Goal: Transaction & Acquisition: Purchase product/service

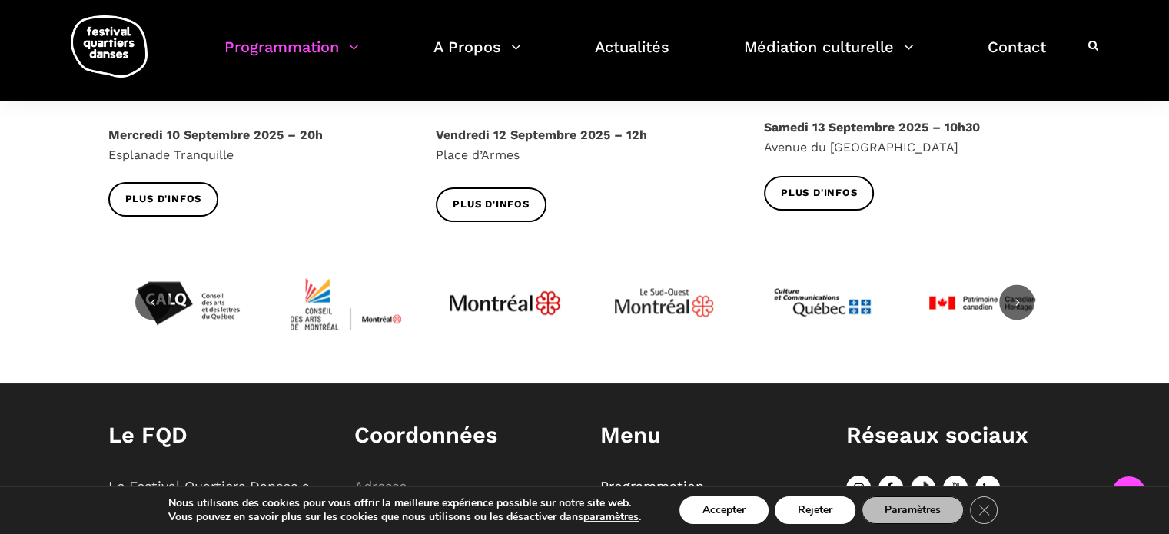
scroll to position [1845, 0]
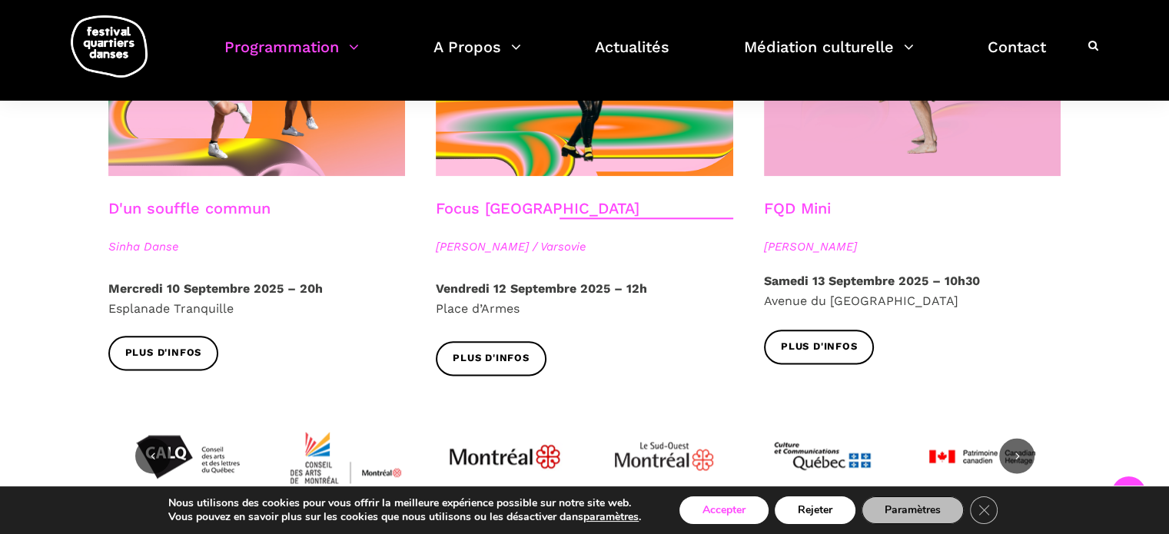
click at [734, 519] on button "Accepter" at bounding box center [723, 511] width 89 height 28
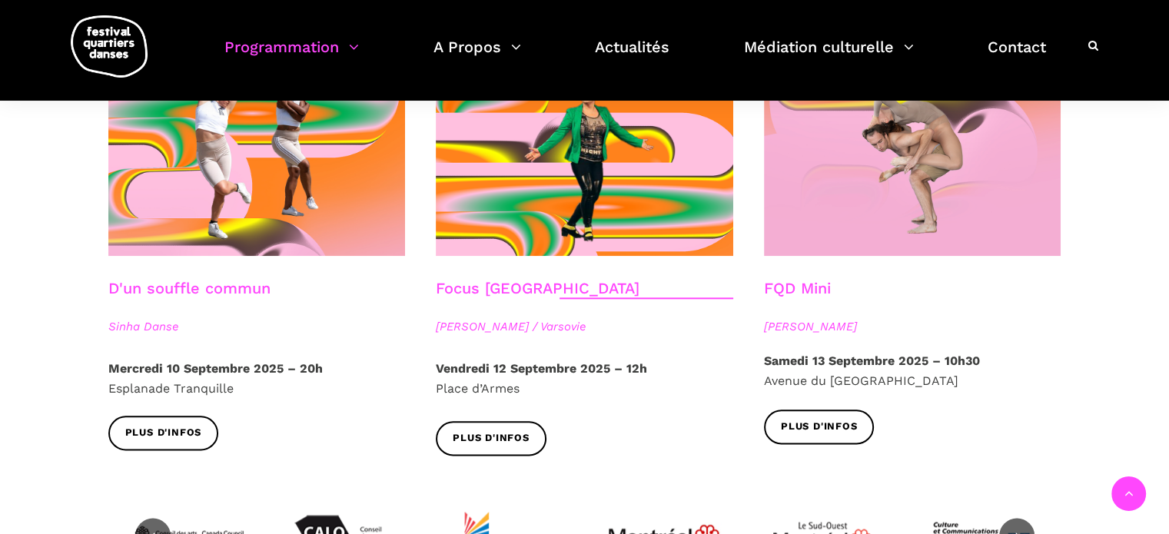
scroll to position [1768, 0]
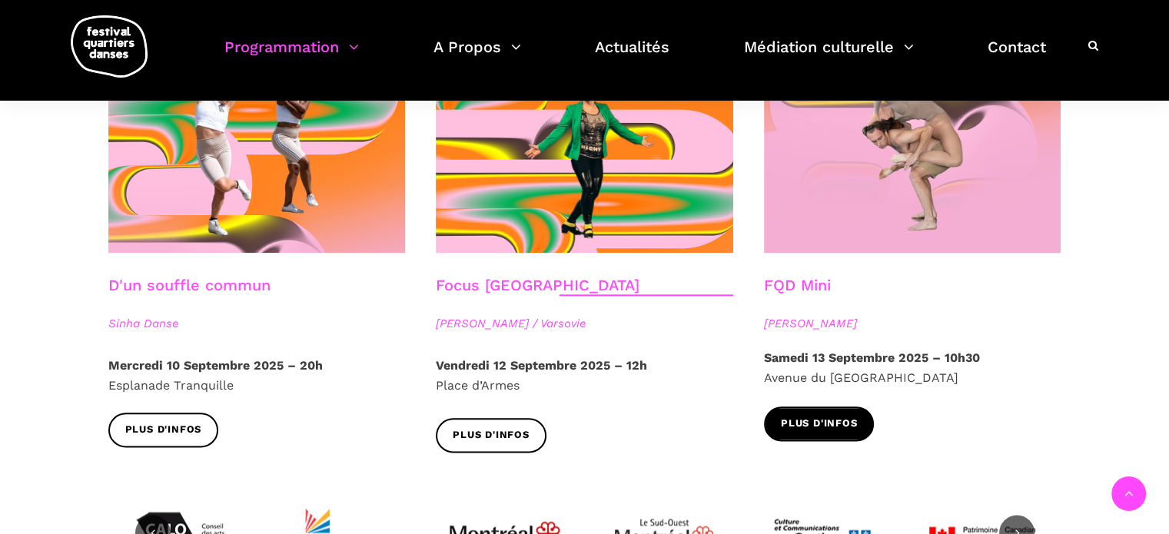
click at [853, 416] on span "Plus d'infos" at bounding box center [819, 424] width 77 height 16
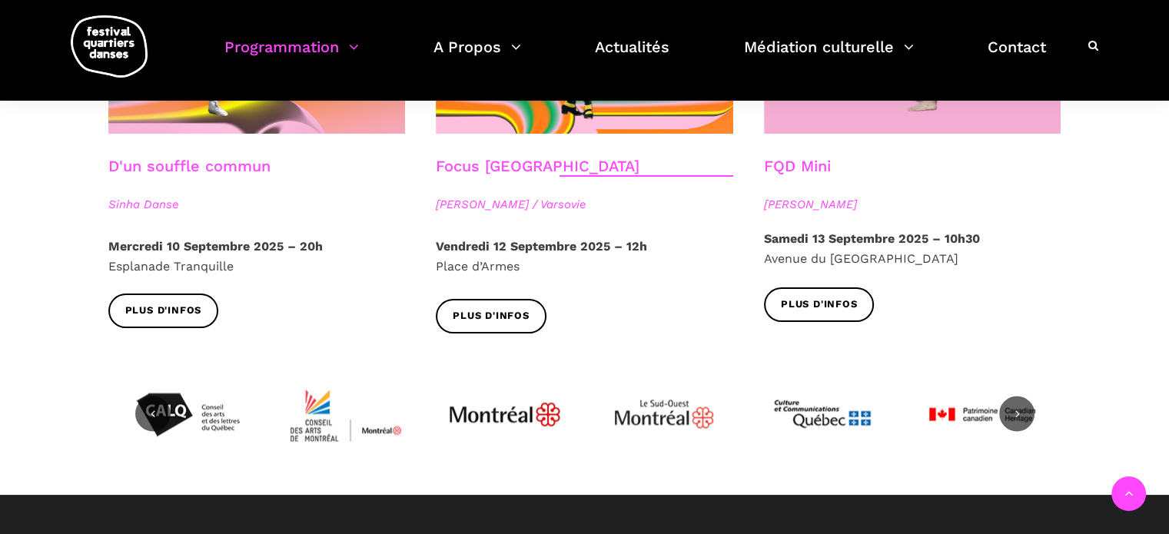
scroll to position [1922, 0]
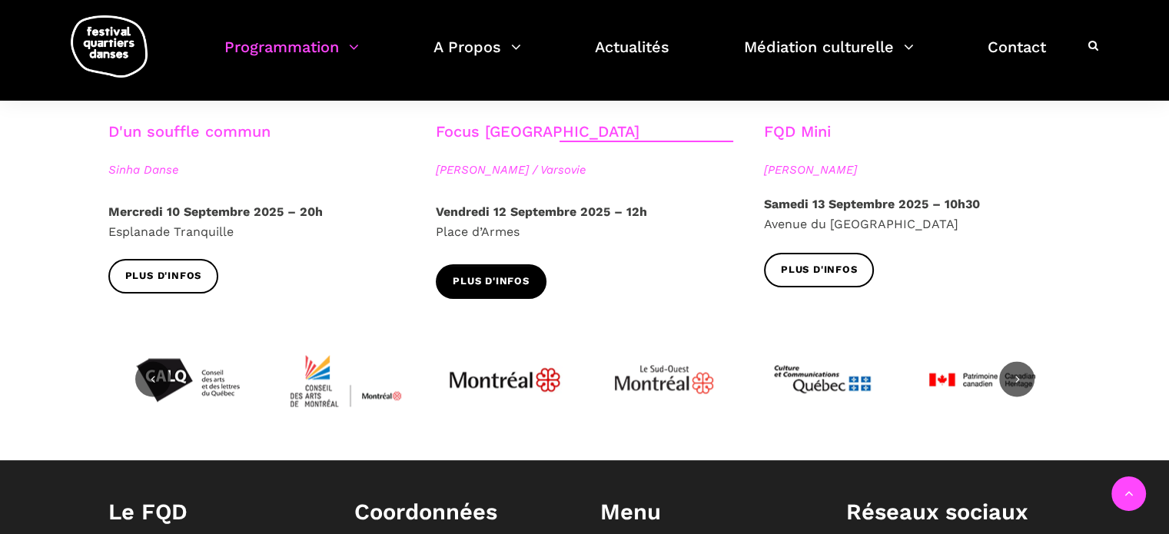
click at [507, 274] on span "Plus d'infos" at bounding box center [491, 282] width 77 height 16
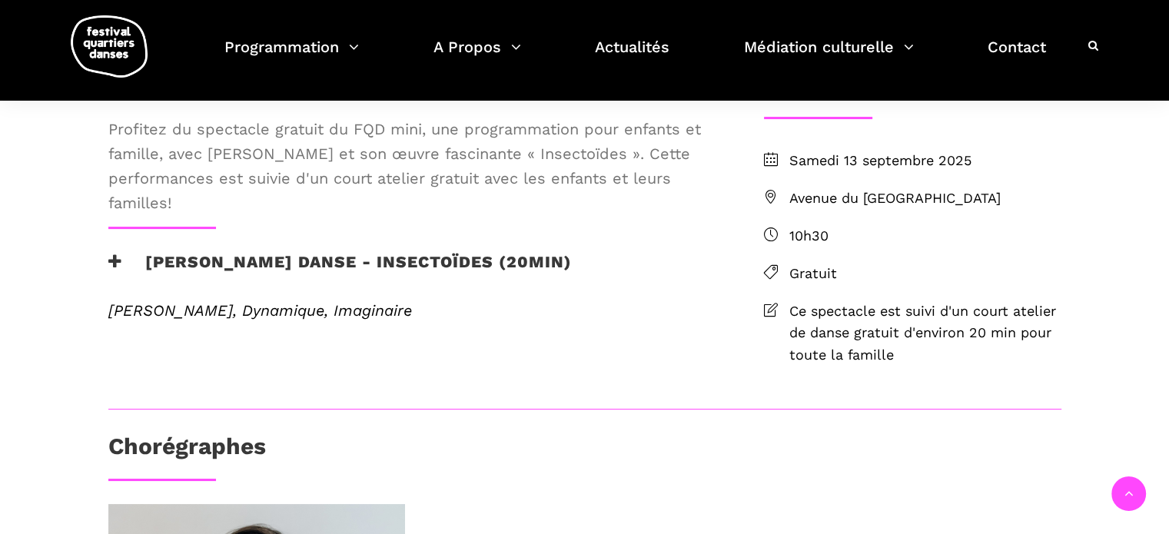
scroll to position [154, 0]
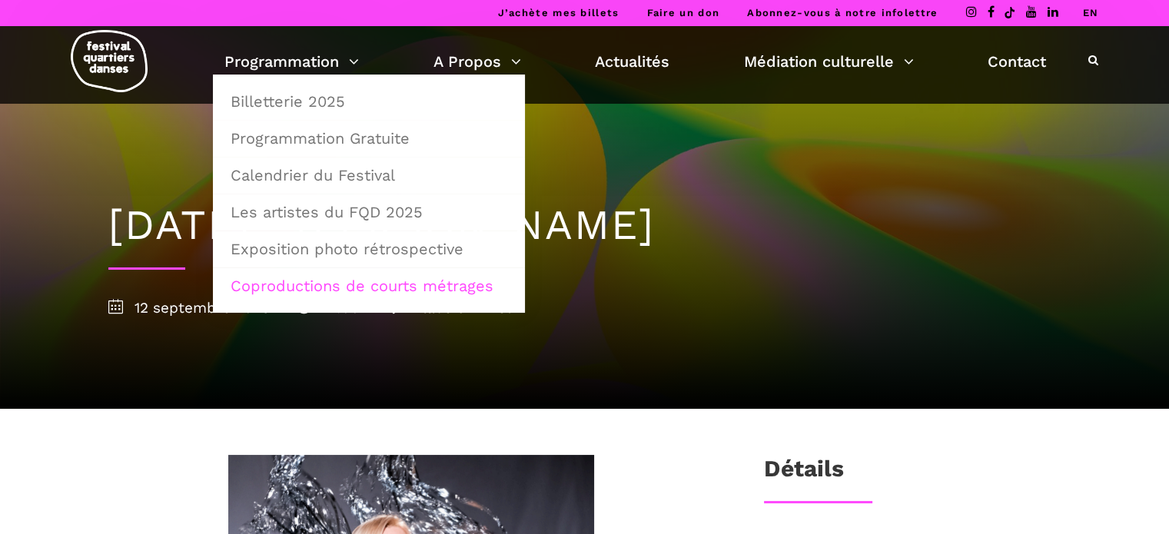
click at [310, 286] on link "Coproductions de courts métrages" at bounding box center [368, 285] width 295 height 35
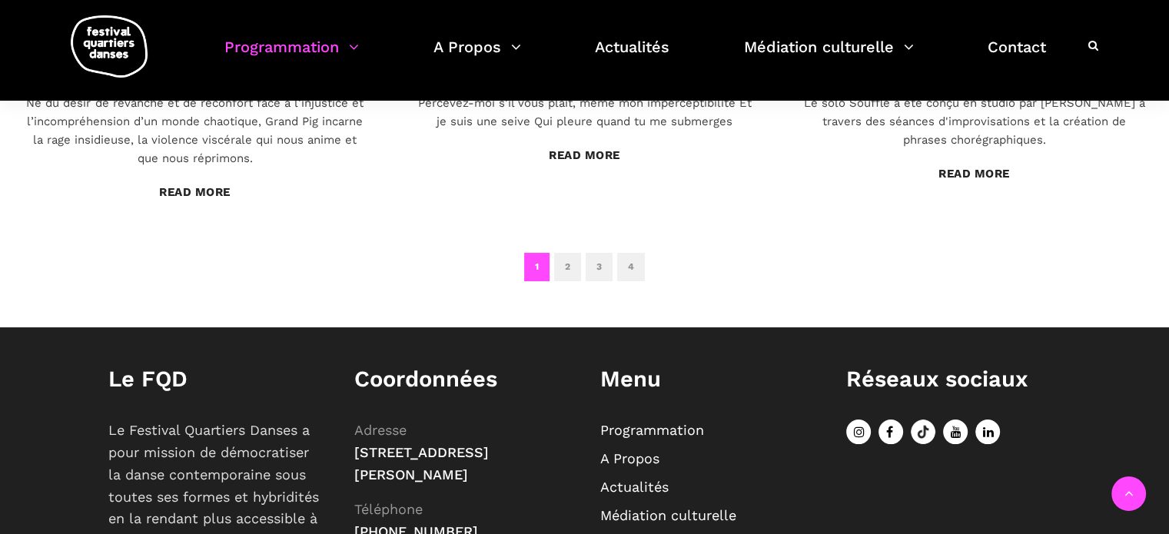
scroll to position [1384, 0]
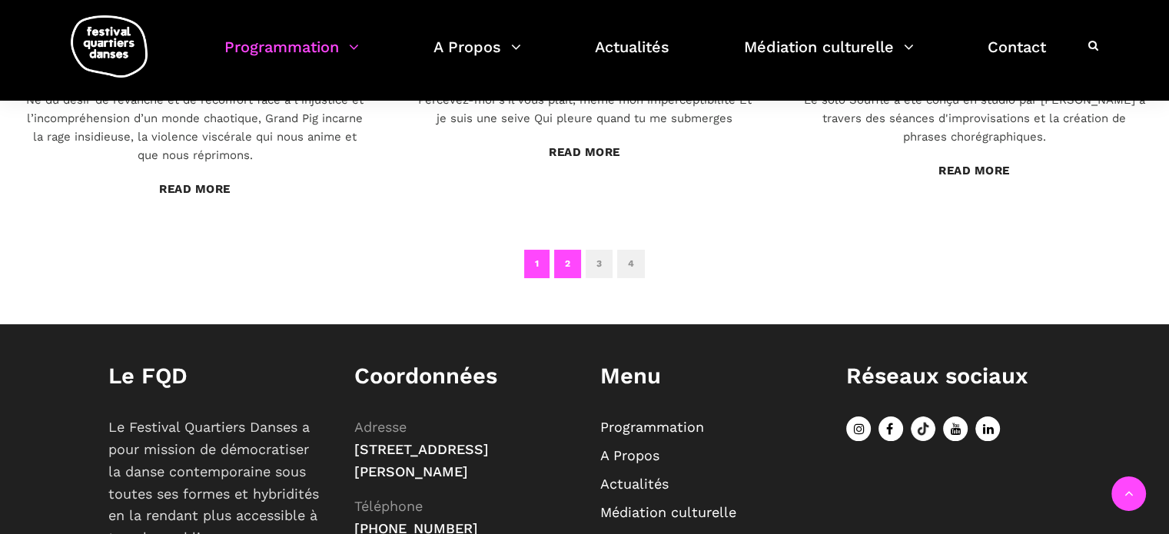
click at [566, 264] on link "2" at bounding box center [567, 264] width 27 height 28
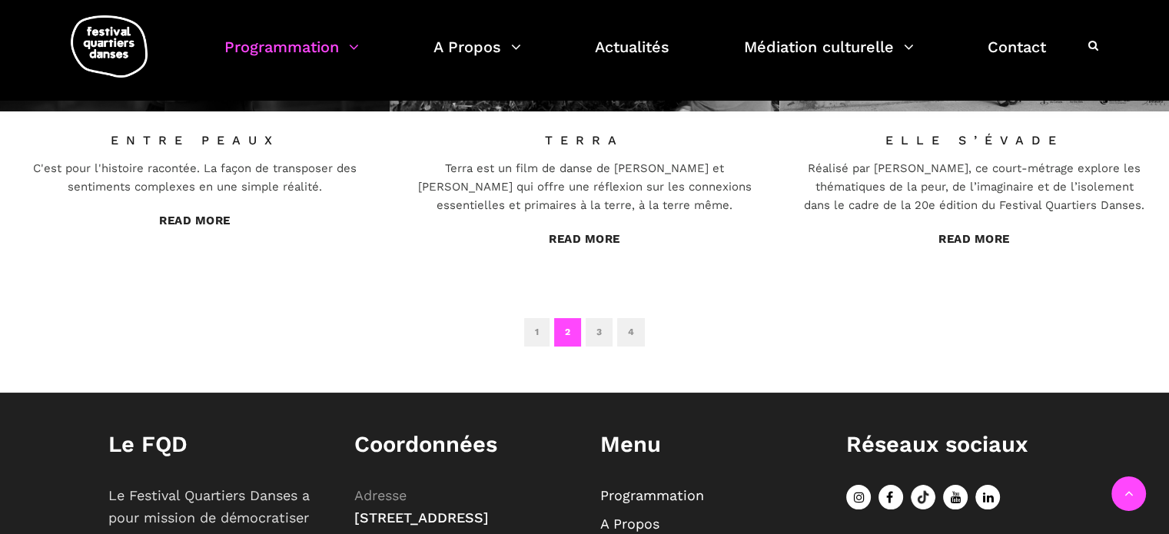
scroll to position [1317, 0]
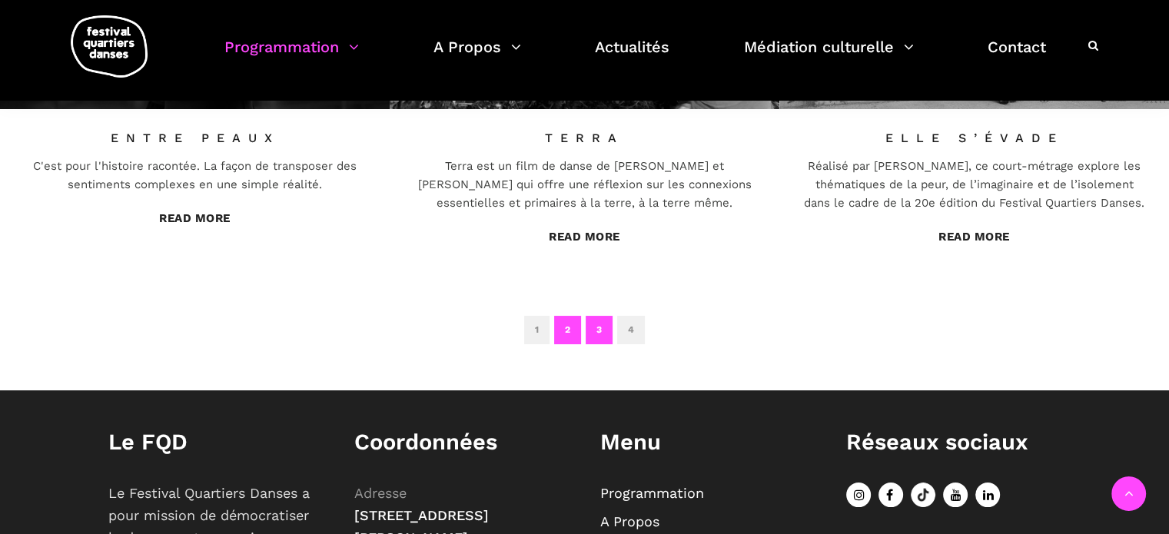
click at [596, 327] on link "3" at bounding box center [599, 330] width 27 height 28
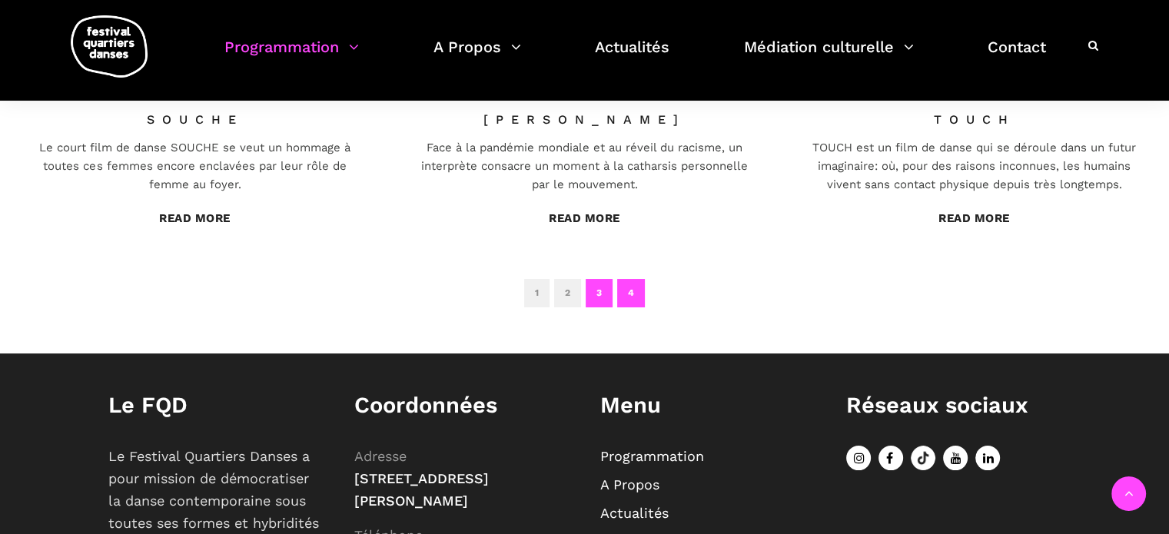
click at [635, 299] on link "4" at bounding box center [631, 293] width 28 height 28
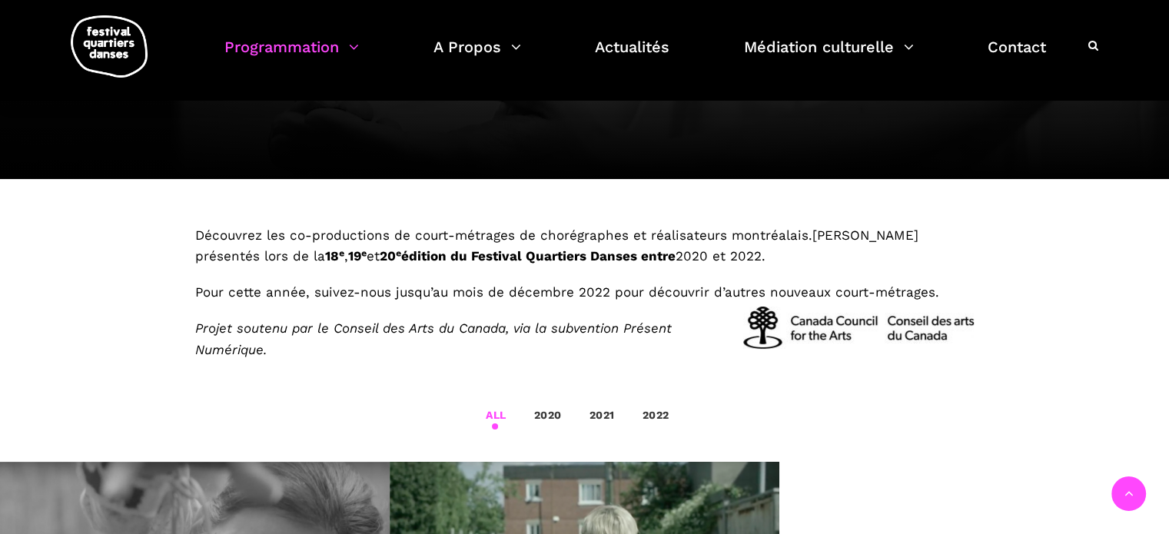
scroll to position [241, 0]
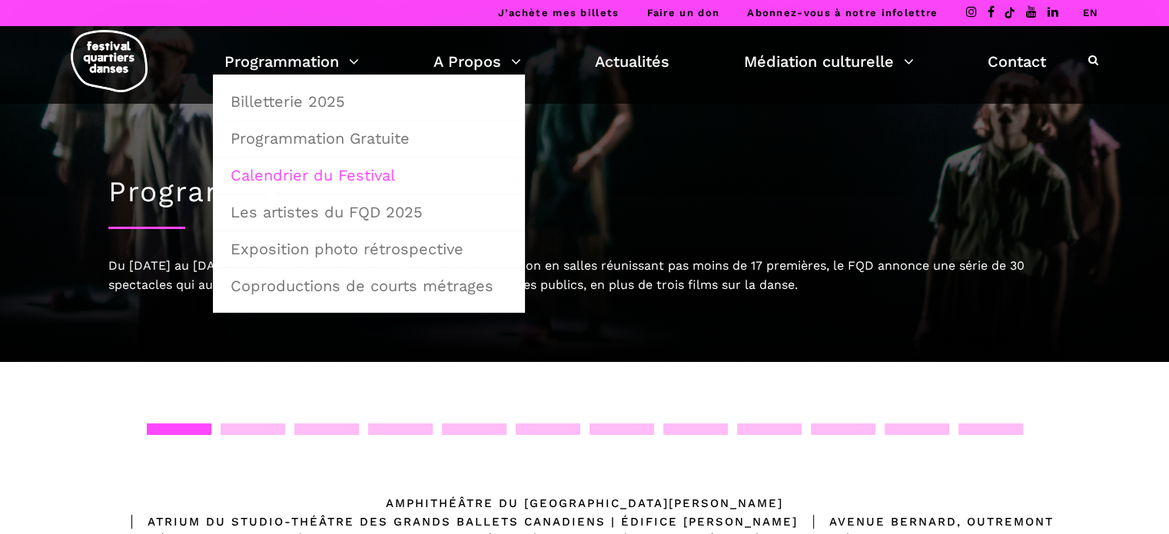
click at [294, 171] on link "Calendrier du Festival" at bounding box center [368, 175] width 295 height 35
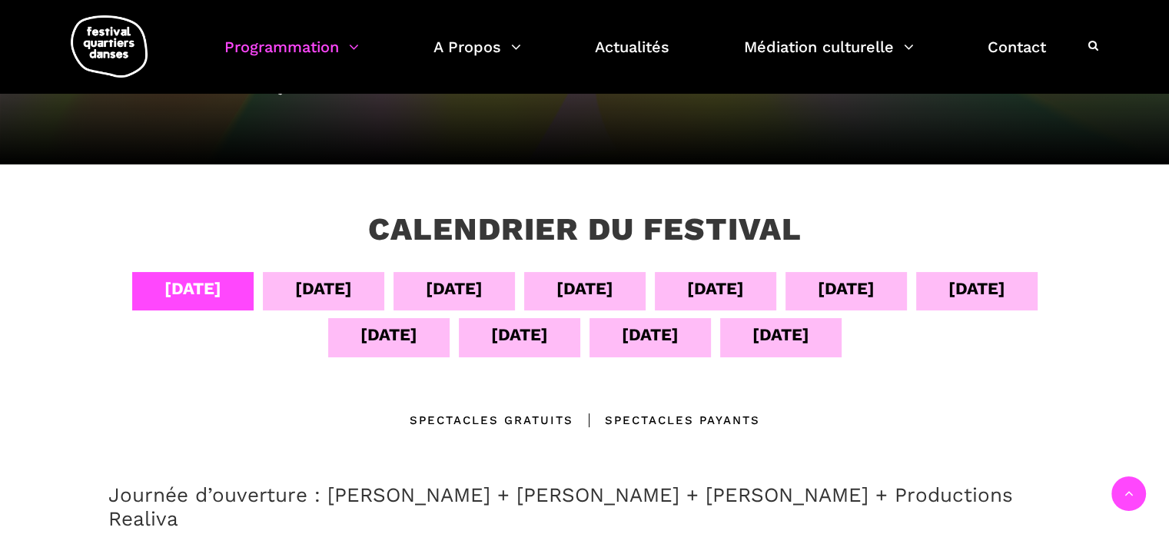
scroll to position [307, 0]
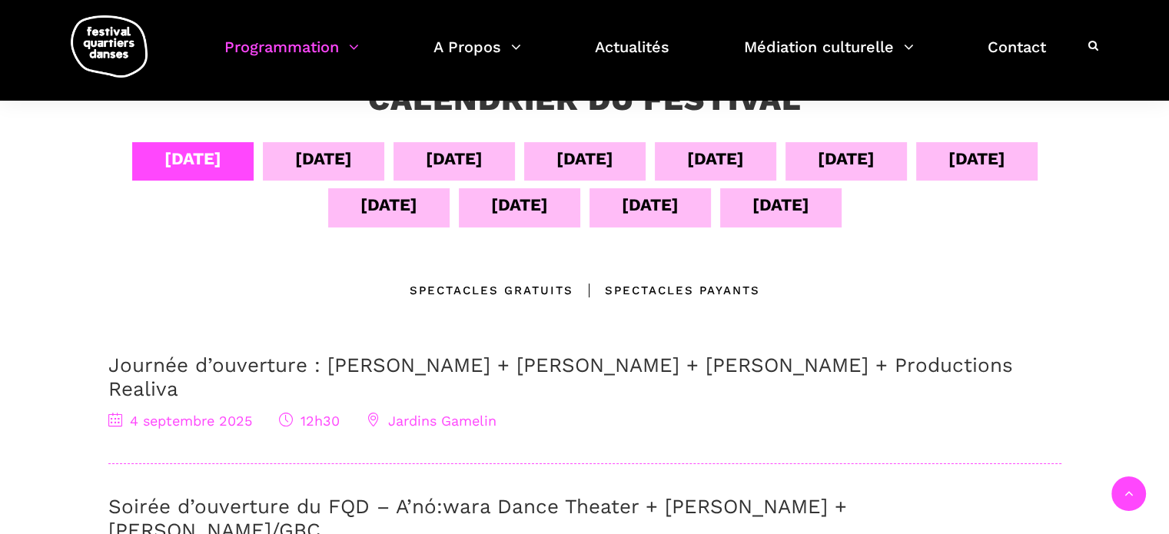
click at [658, 210] on div "13 sept" at bounding box center [650, 204] width 57 height 27
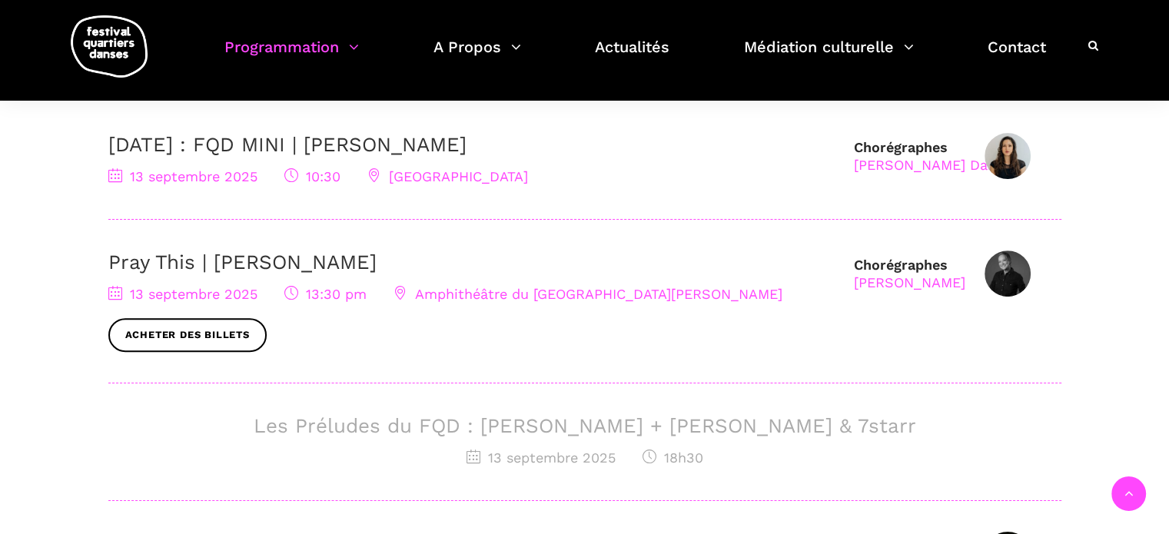
scroll to position [538, 0]
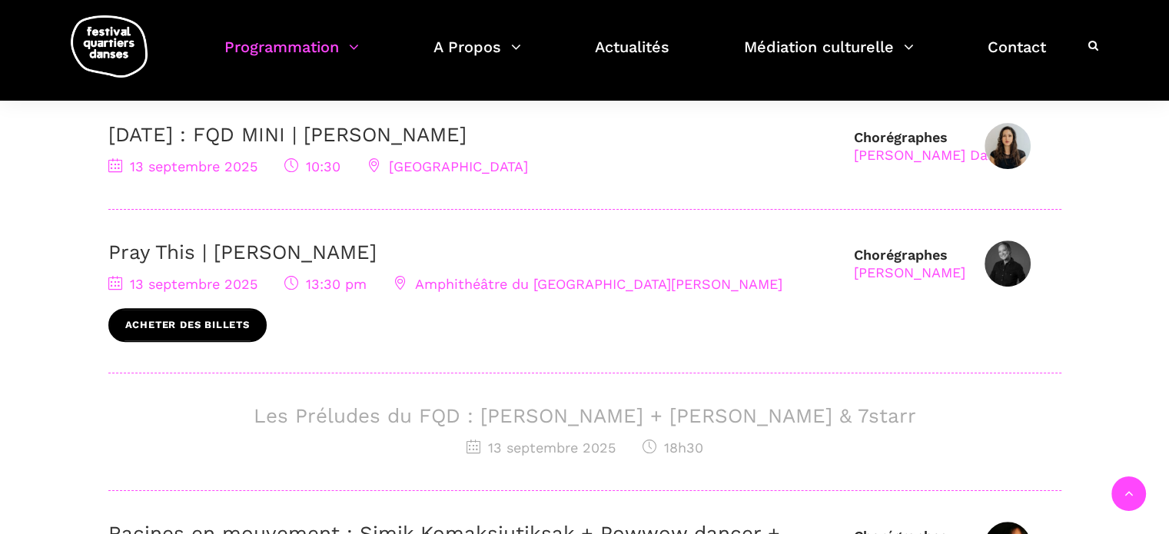
click at [204, 322] on link "Acheter des billets" at bounding box center [187, 325] width 158 height 35
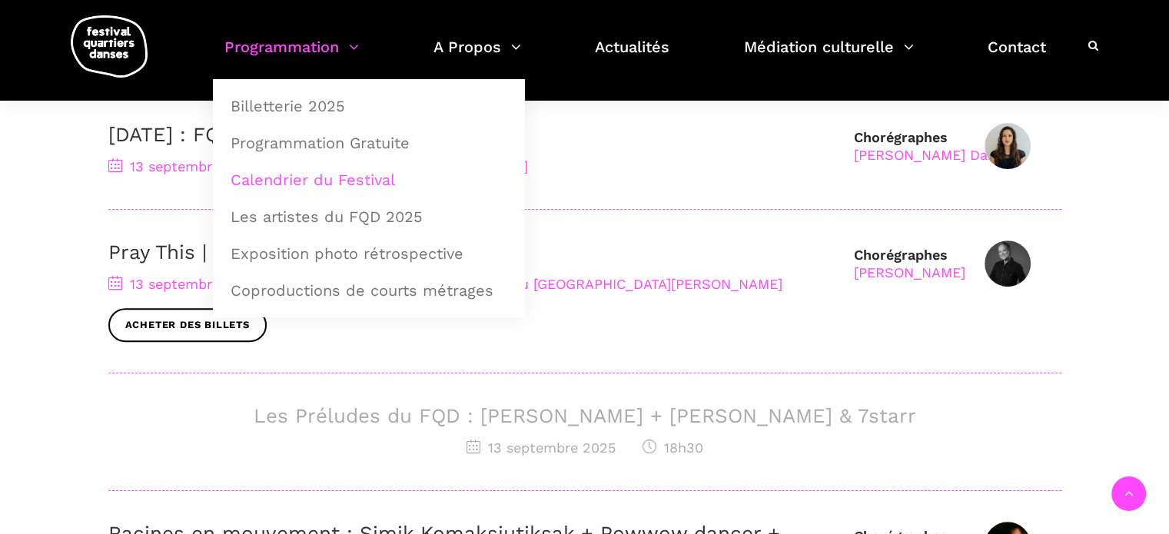
click at [338, 49] on link "Programmation" at bounding box center [291, 56] width 135 height 45
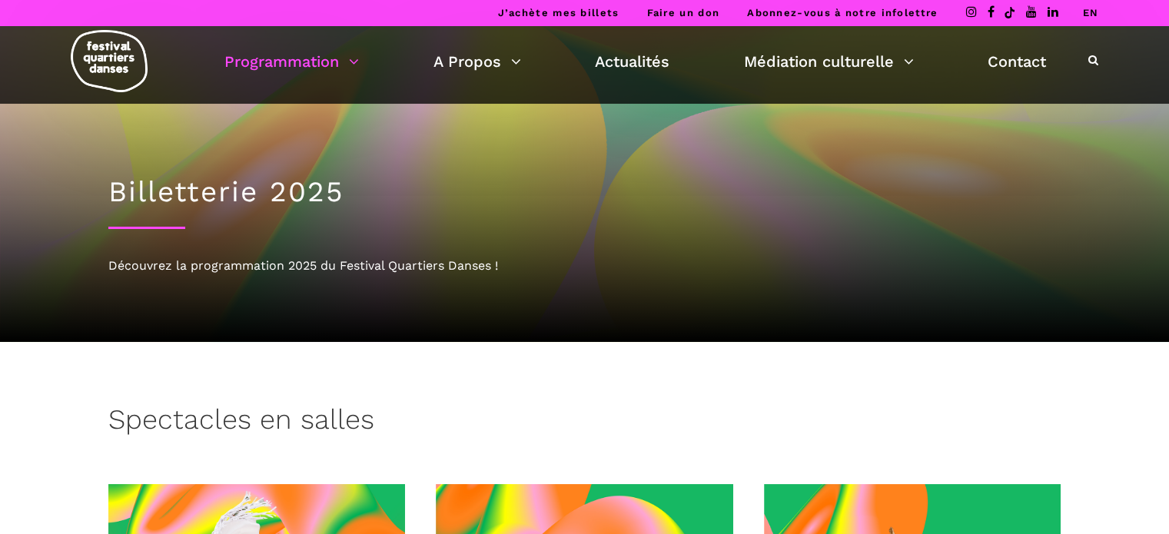
click at [331, 66] on link "Programmation" at bounding box center [291, 61] width 135 height 26
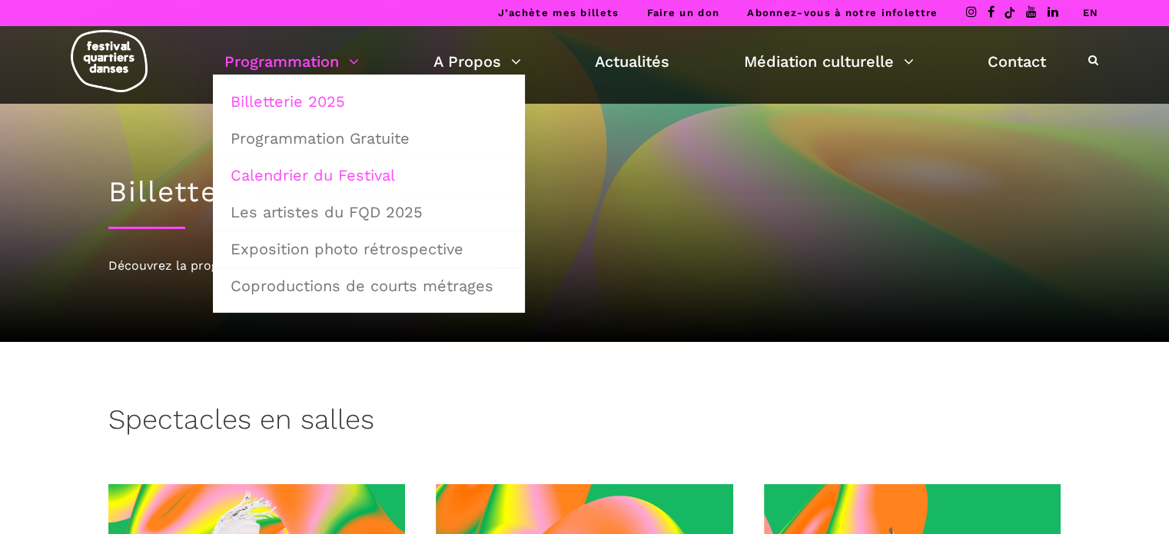
click at [323, 171] on link "Calendrier du Festival" at bounding box center [368, 175] width 295 height 35
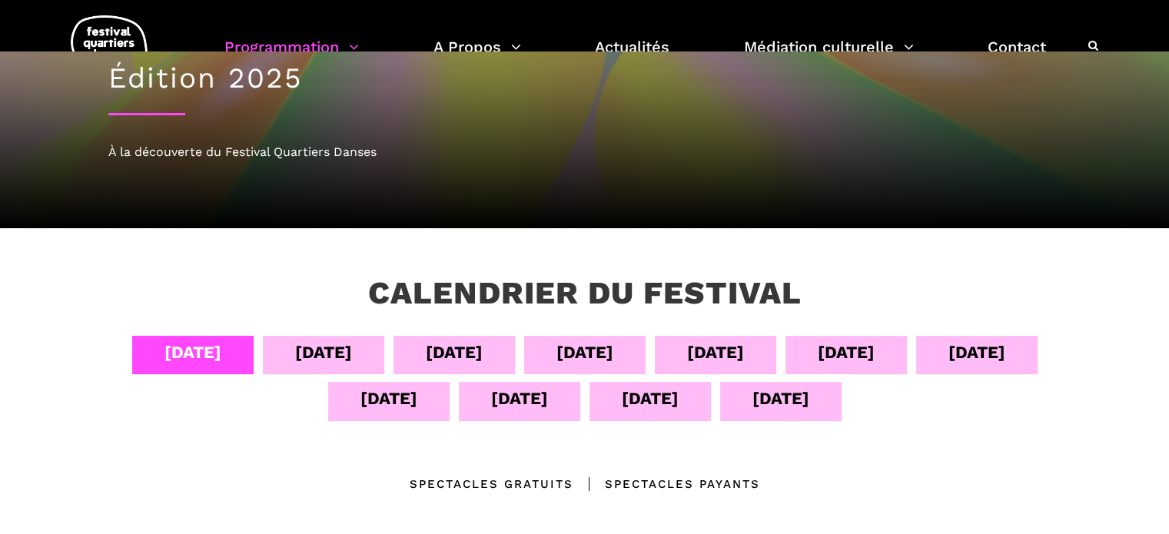
scroll to position [77, 0]
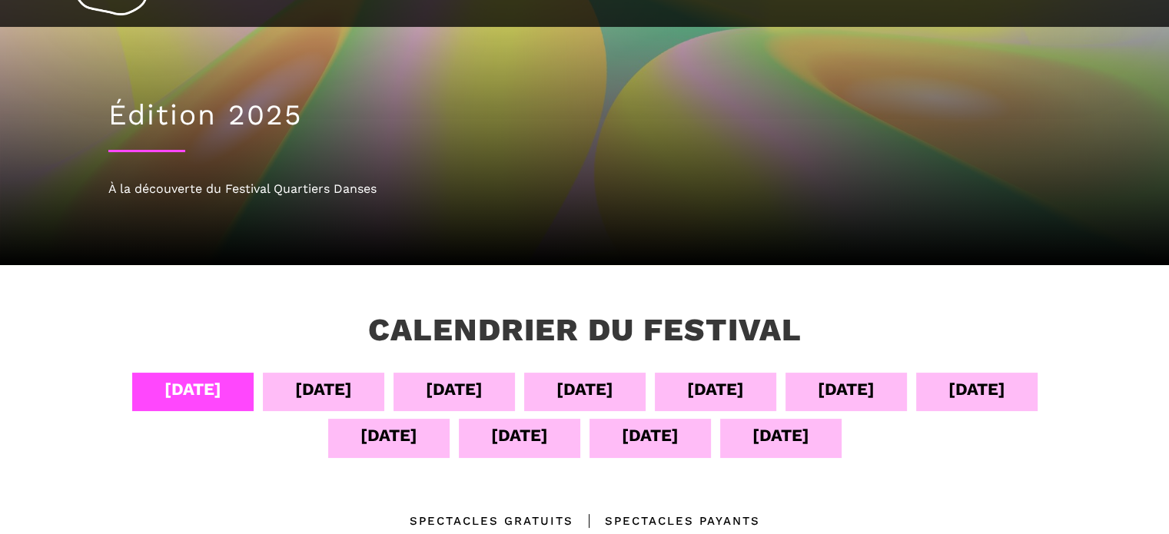
click at [336, 392] on div "[DATE]" at bounding box center [323, 389] width 57 height 27
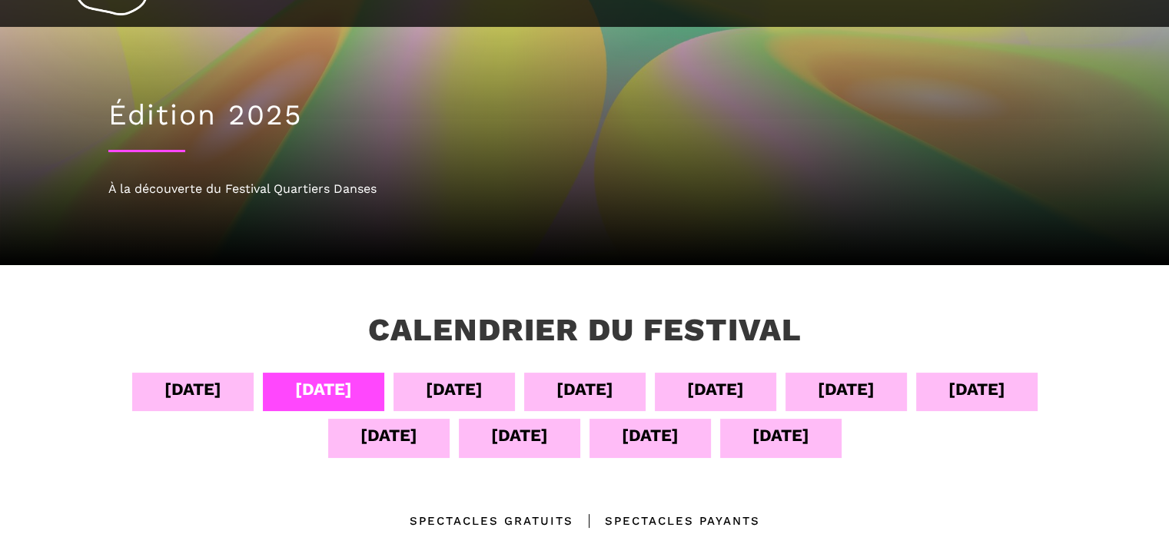
click at [203, 381] on div "[DATE]" at bounding box center [192, 389] width 57 height 27
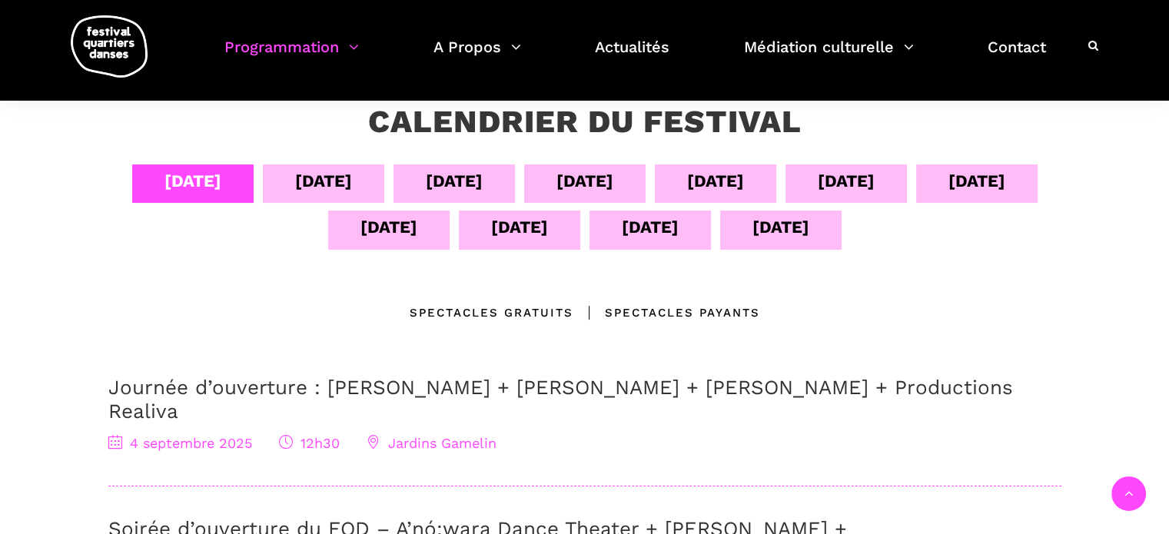
scroll to position [231, 0]
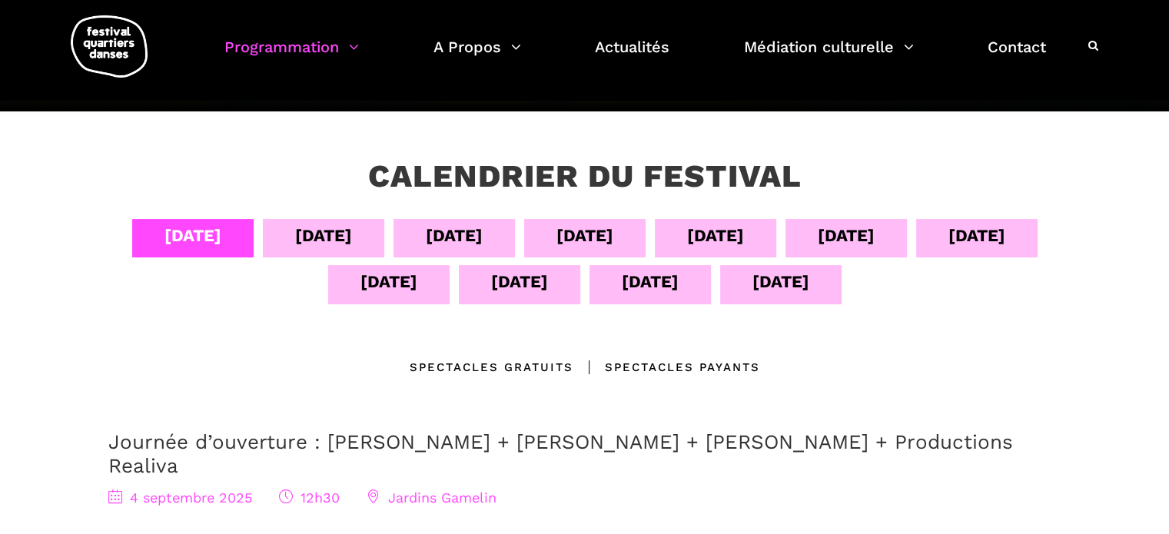
click at [313, 236] on div "[DATE]" at bounding box center [323, 235] width 57 height 27
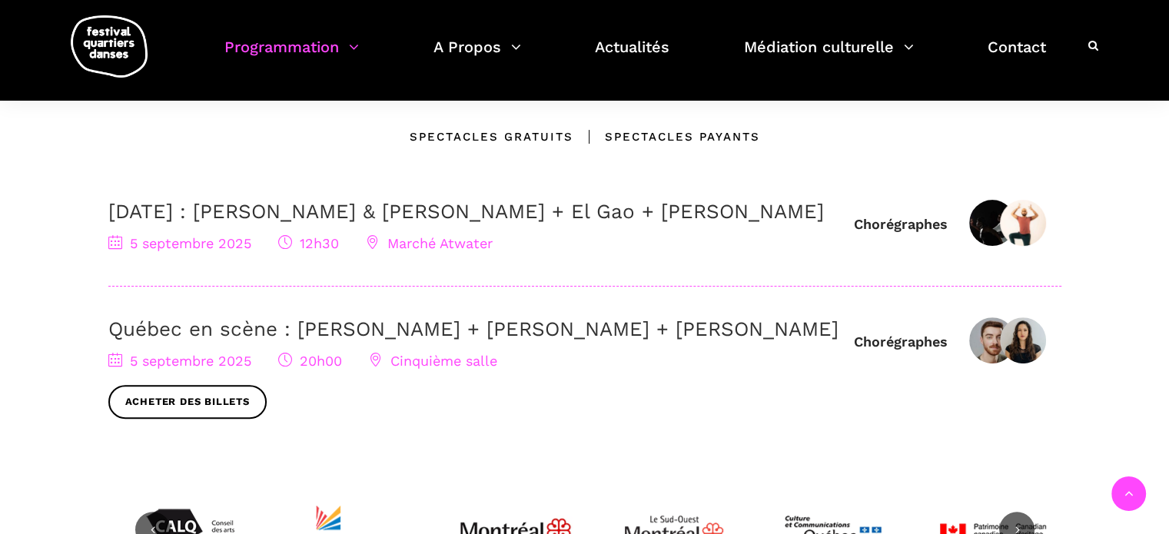
scroll to position [307, 0]
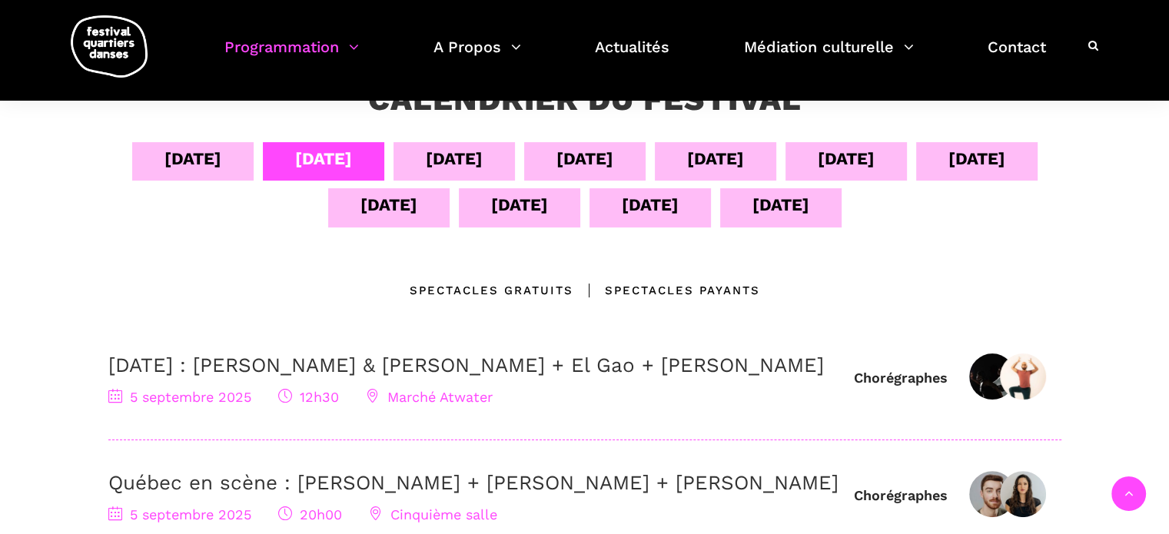
click at [462, 145] on div "[DATE]" at bounding box center [454, 158] width 57 height 27
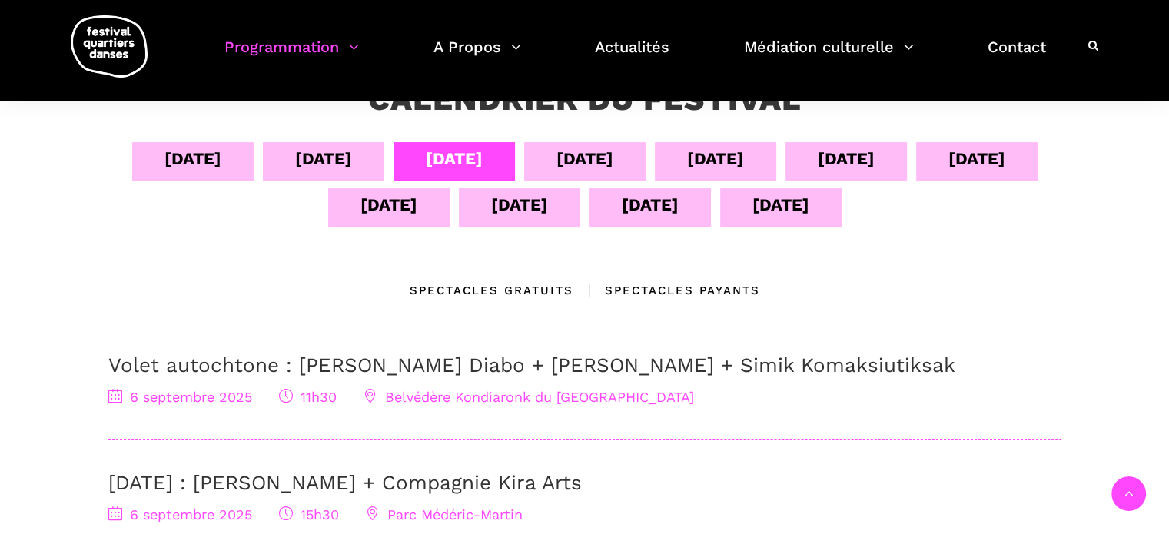
click at [603, 147] on div "[DATE]" at bounding box center [584, 158] width 57 height 27
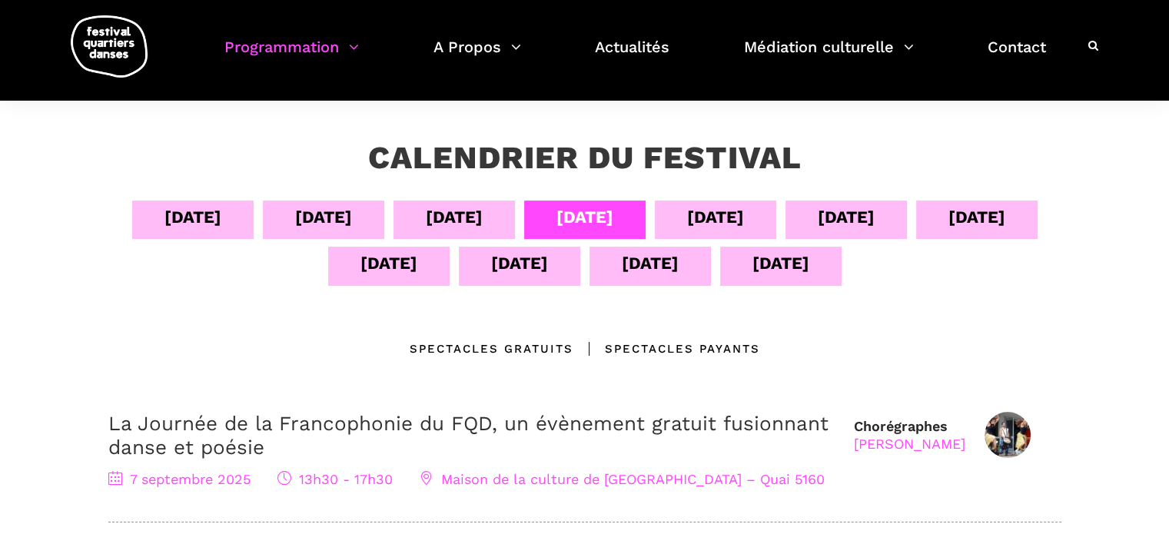
scroll to position [231, 0]
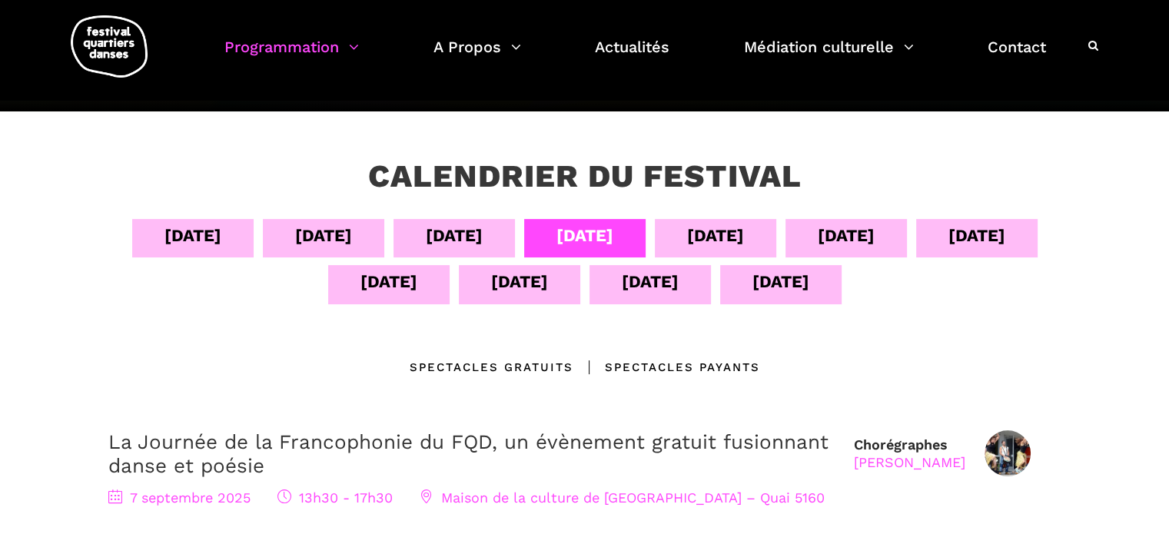
click at [699, 229] on div "[DATE]" at bounding box center [715, 235] width 57 height 27
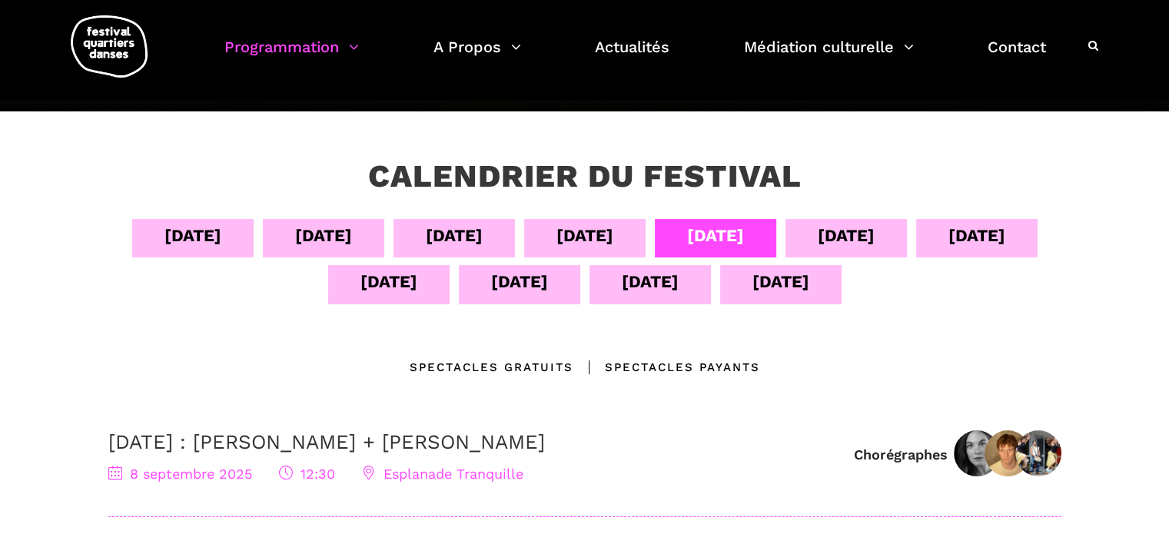
click at [855, 231] on div "[DATE]" at bounding box center [846, 235] width 57 height 27
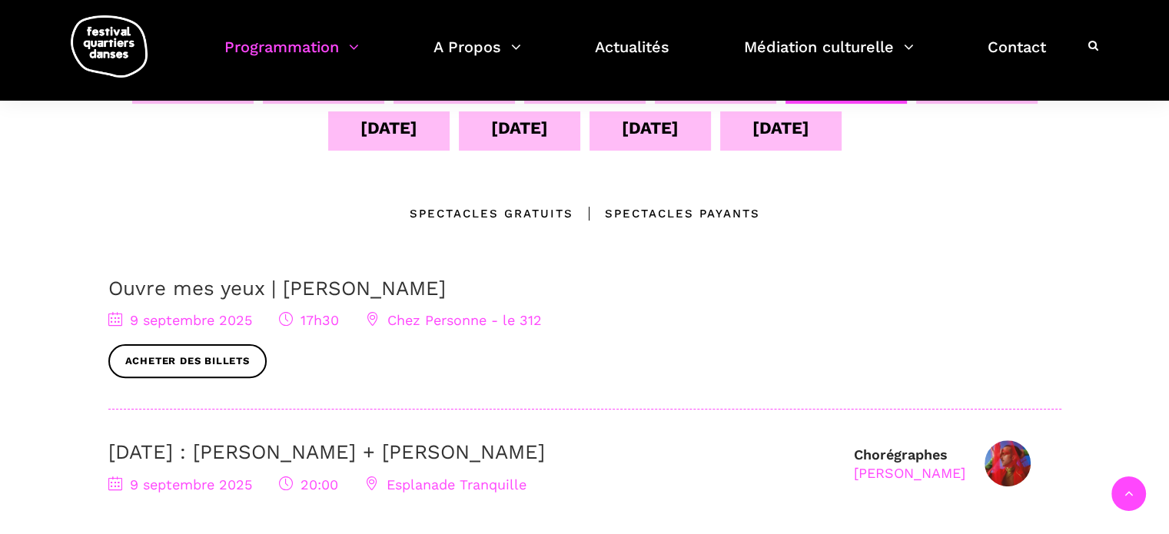
scroll to position [0, 0]
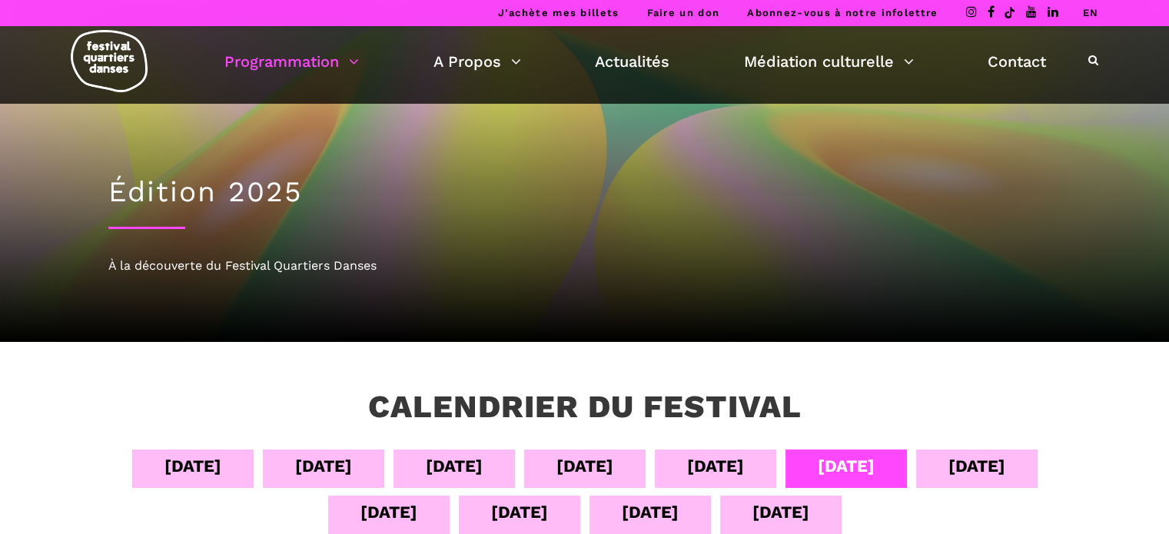
click at [972, 463] on div "[DATE]" at bounding box center [976, 466] width 57 height 27
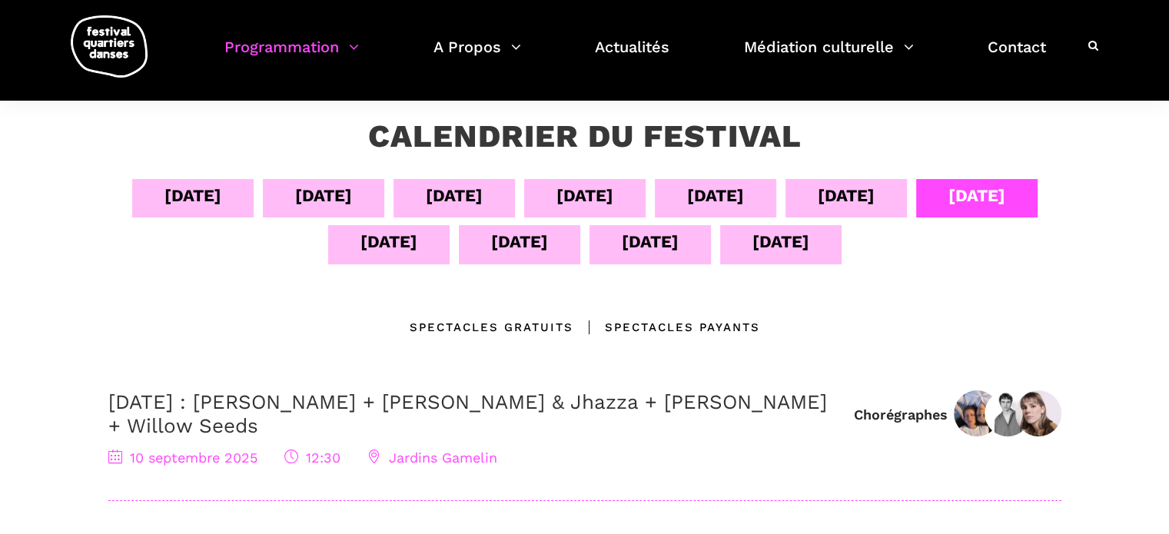
scroll to position [154, 0]
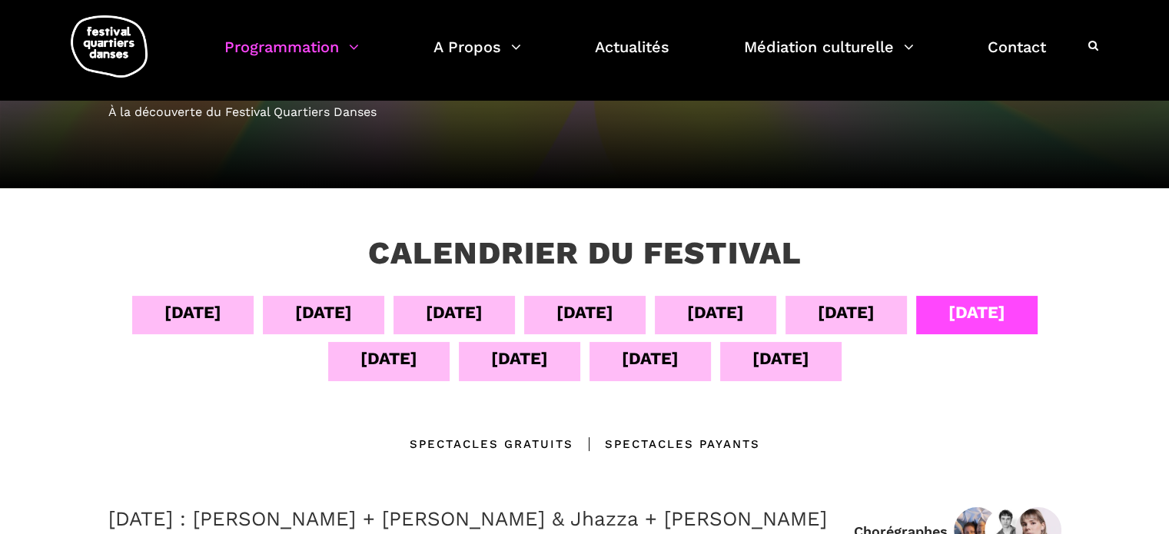
click at [408, 353] on div "[DATE]" at bounding box center [388, 358] width 57 height 27
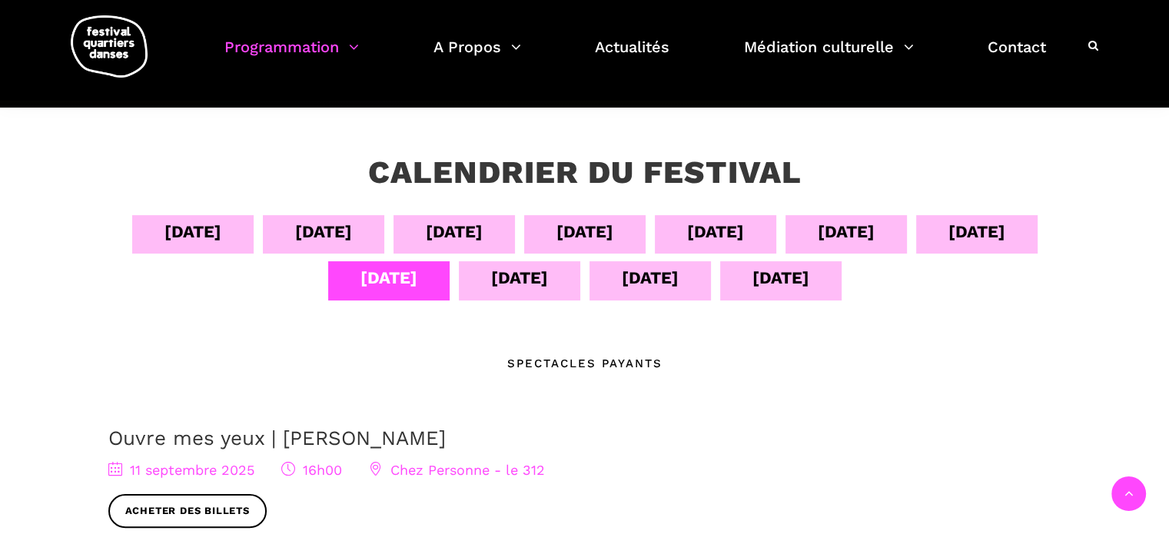
scroll to position [77, 0]
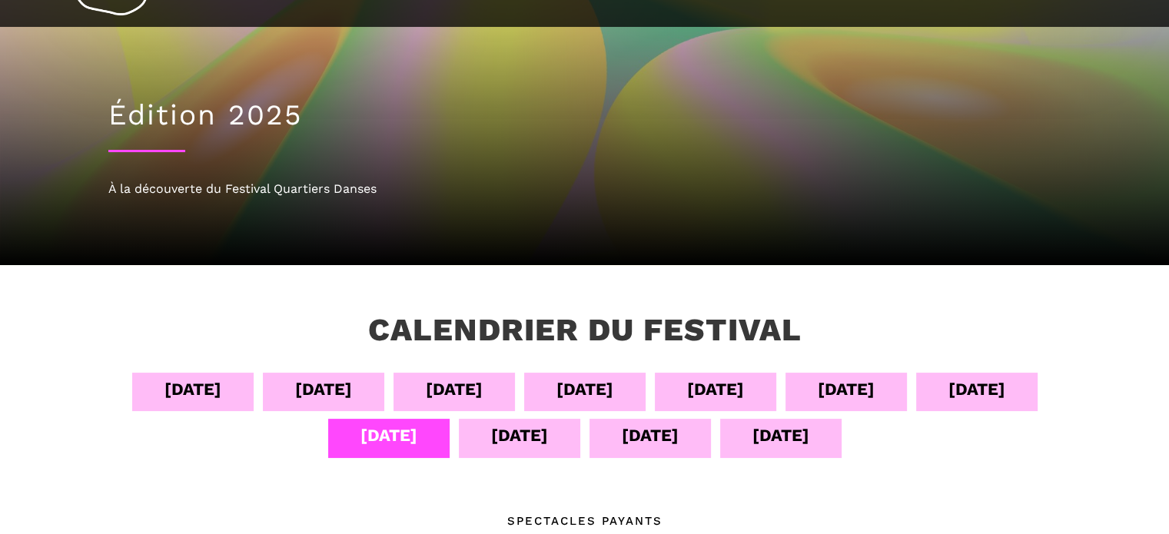
click at [512, 436] on div "[DATE]" at bounding box center [519, 435] width 57 height 27
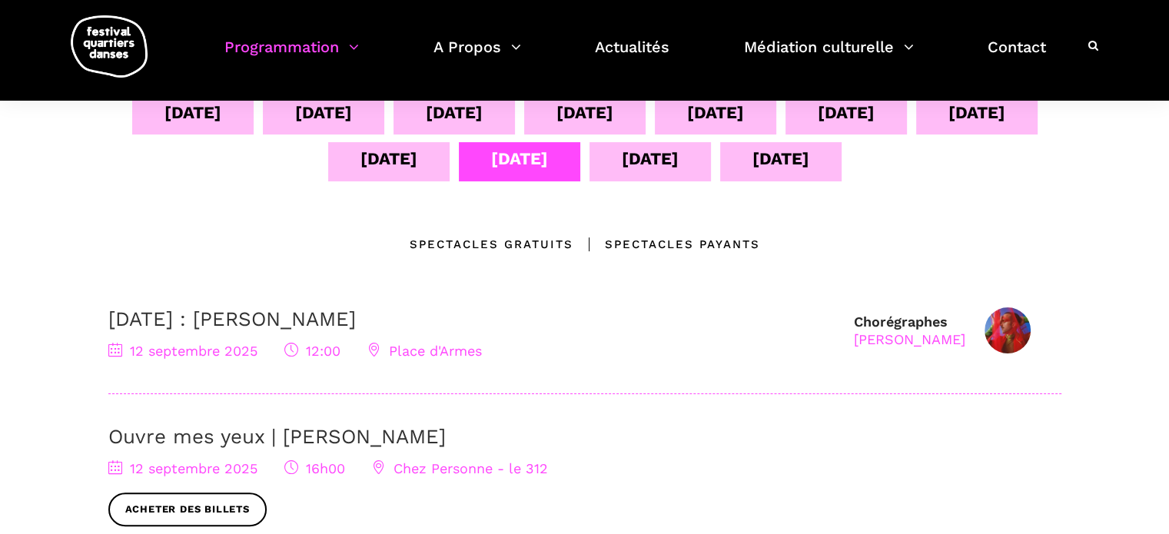
scroll to position [154, 0]
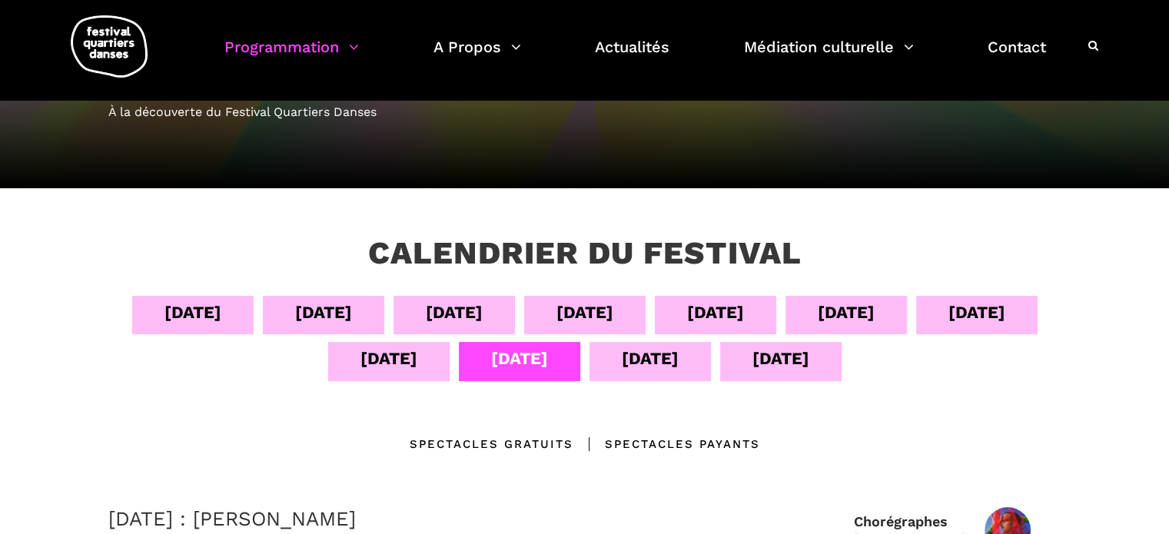
click at [626, 357] on div "[DATE]" at bounding box center [650, 358] width 57 height 27
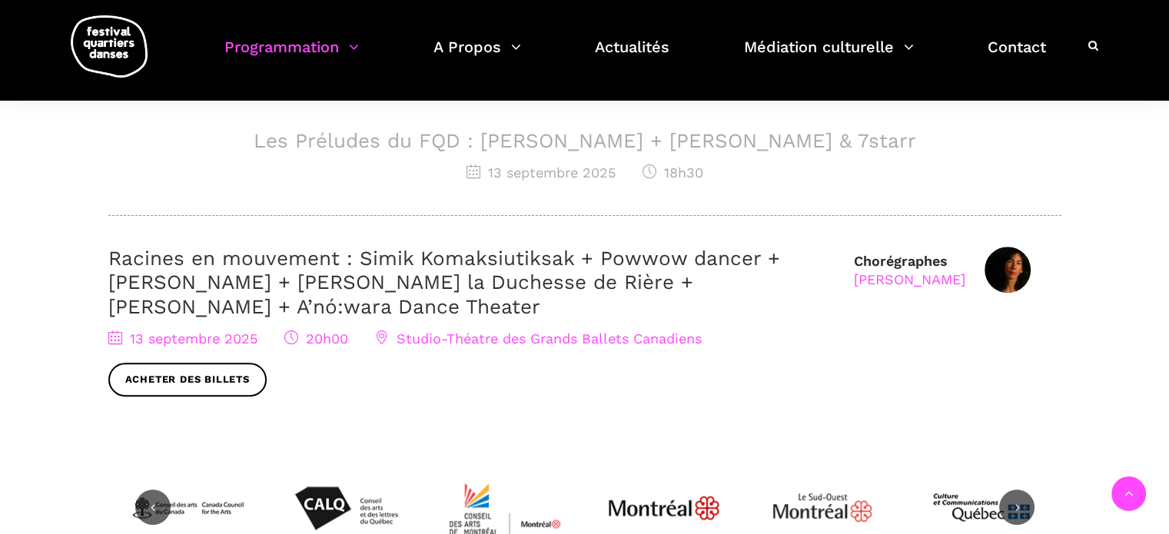
scroll to position [845, 0]
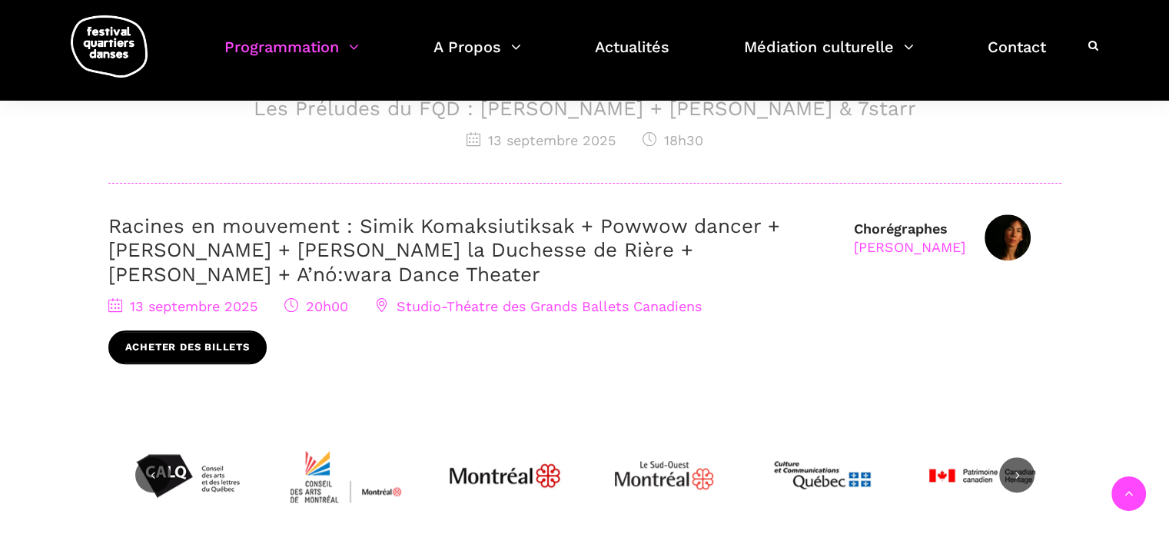
click at [236, 353] on link "Acheter des billets" at bounding box center [187, 348] width 158 height 35
